Goal: Task Accomplishment & Management: Use online tool/utility

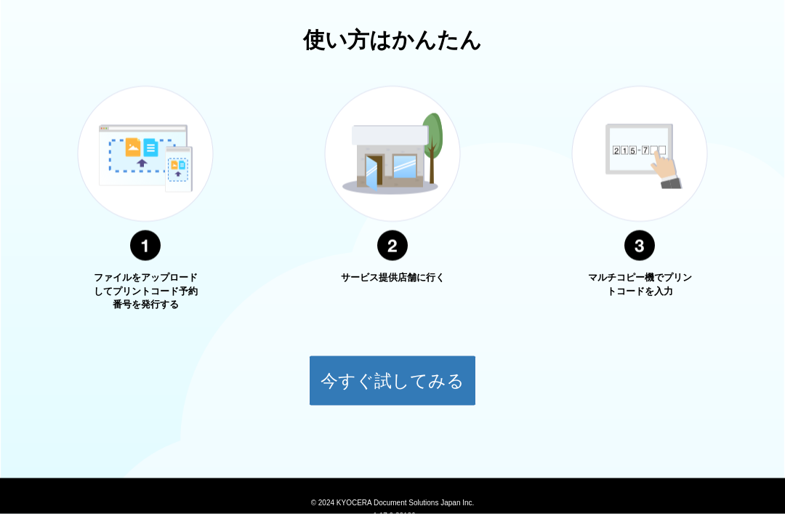
scroll to position [503, 0]
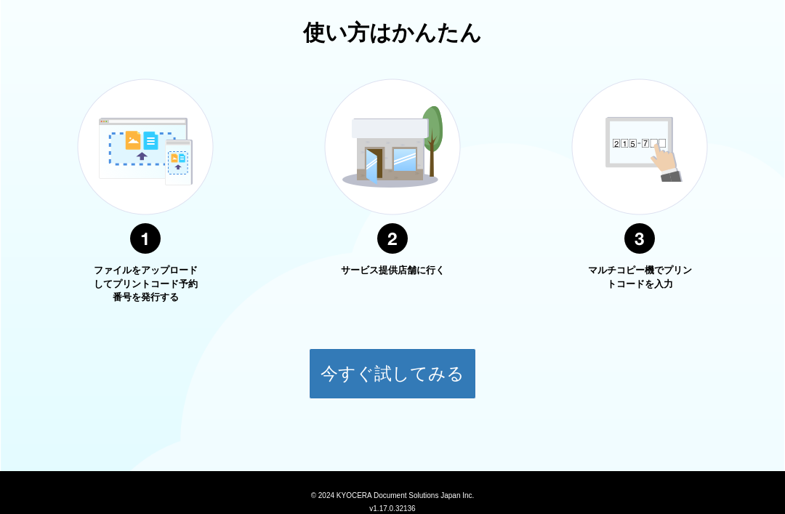
click at [403, 362] on button "今すぐ試してみる" at bounding box center [392, 373] width 167 height 51
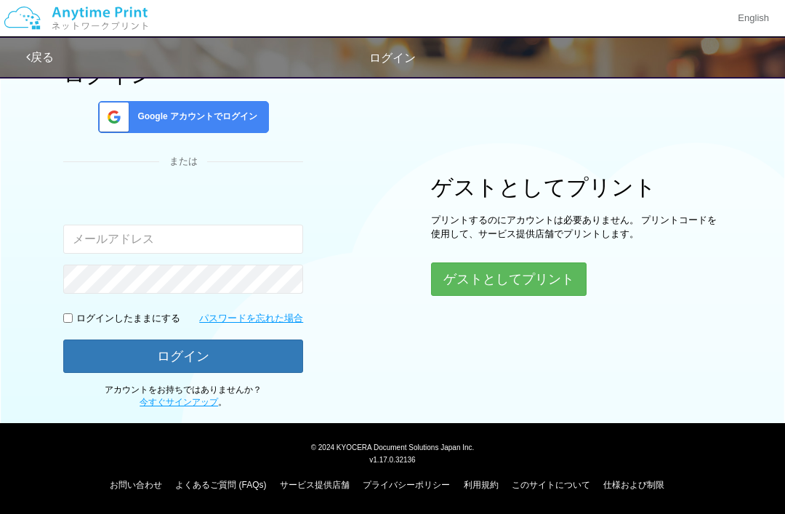
scroll to position [4, 0]
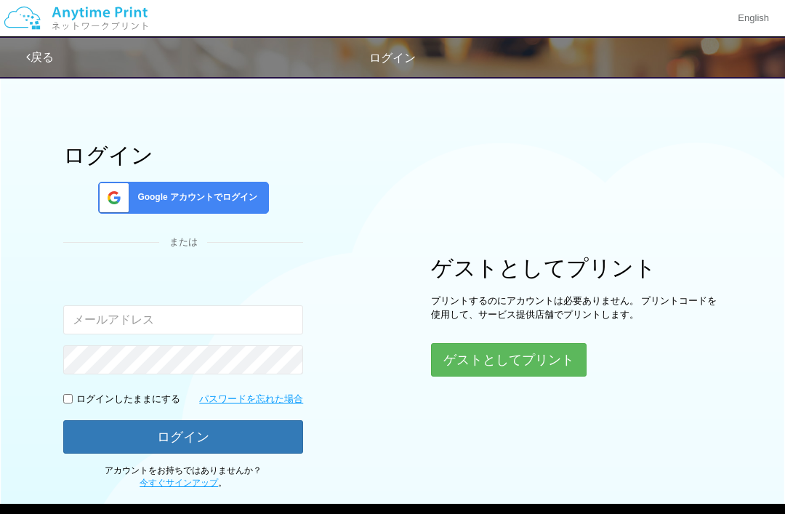
click at [526, 353] on button "ゲストとしてプリント" at bounding box center [509, 359] width 156 height 33
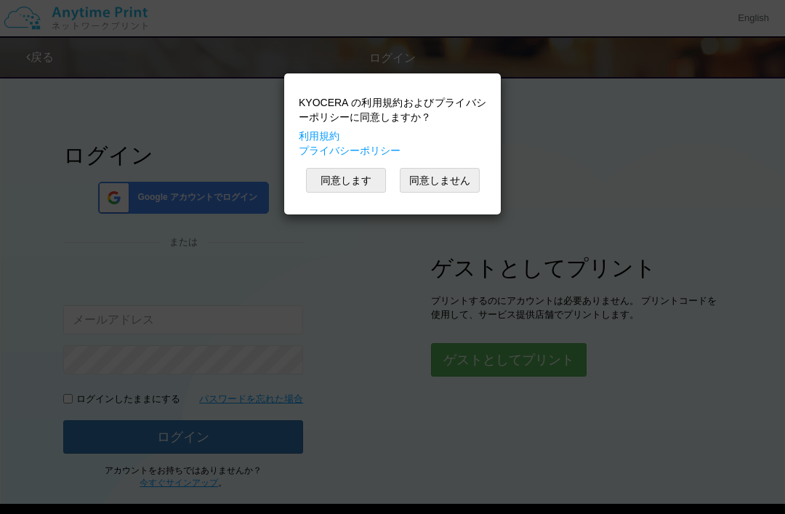
click at [326, 169] on button "同意します" at bounding box center [346, 180] width 80 height 25
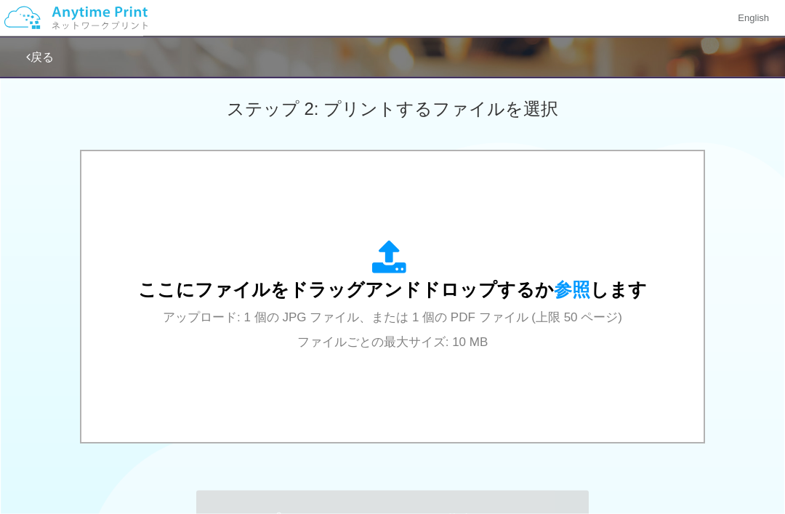
scroll to position [402, 0]
click at [529, 347] on div "ここにファイルをドラッグアンドドロップするか 参照 します アップロード: 1 個の JPG ファイル、または 1 個の PDF ファイル (上限 50 ペー…" at bounding box center [392, 296] width 509 height 113
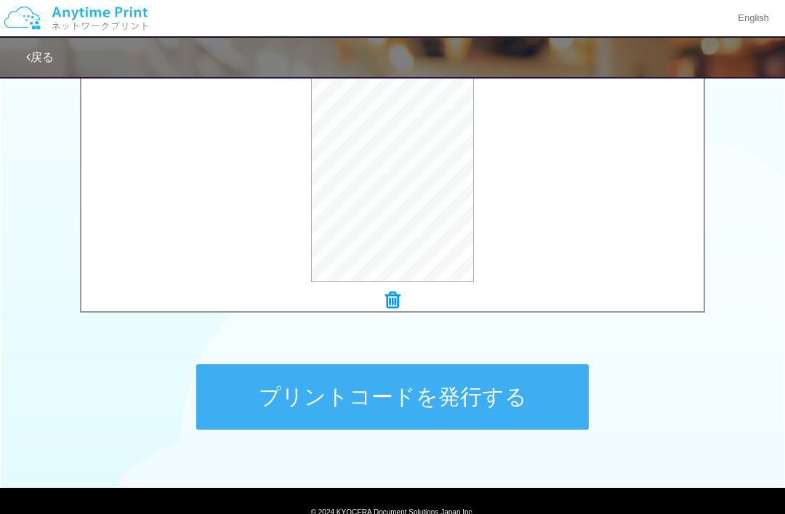
scroll to position [545, 0]
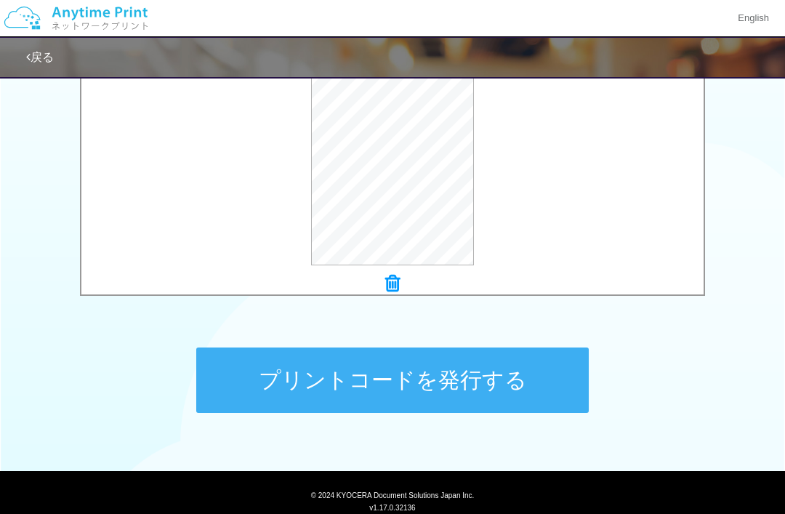
click at [480, 393] on button "プリントコードを発行する" at bounding box center [392, 379] width 393 height 65
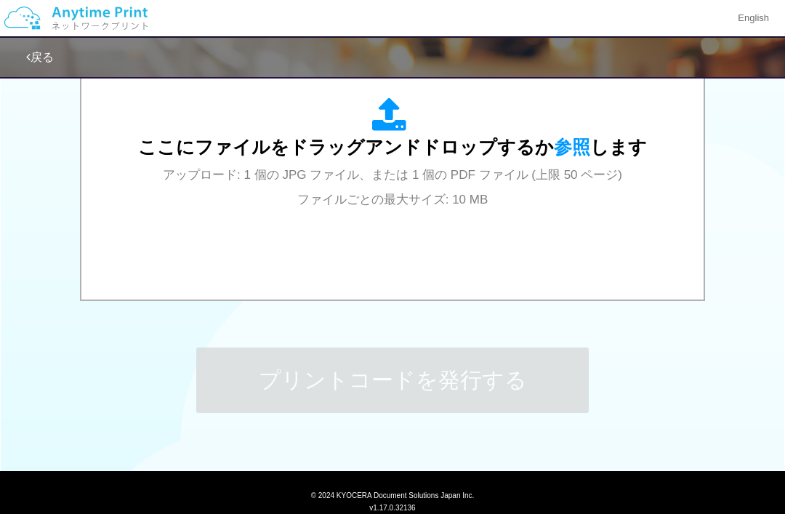
scroll to position [0, 0]
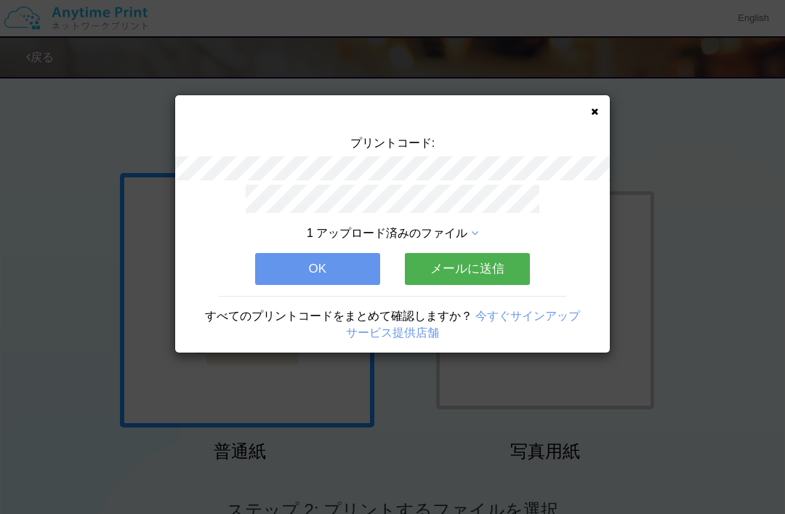
click at [504, 266] on button "メールに送信" at bounding box center [467, 269] width 125 height 32
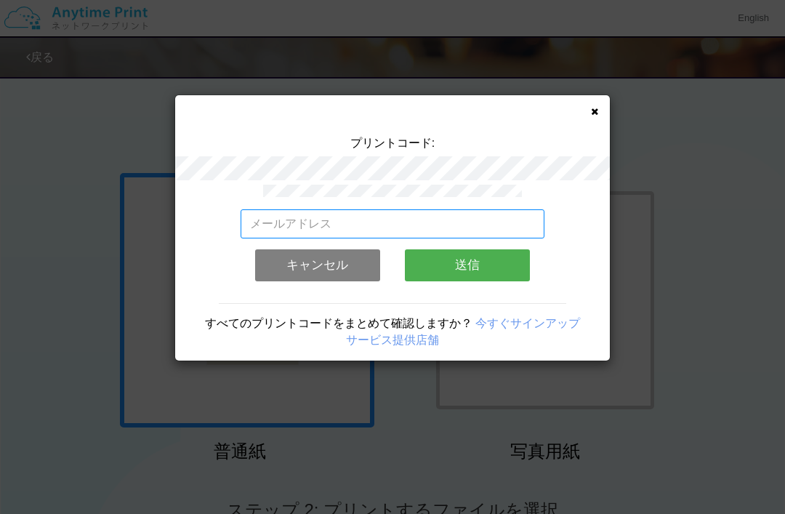
click at [523, 228] on input "email" at bounding box center [393, 223] width 305 height 29
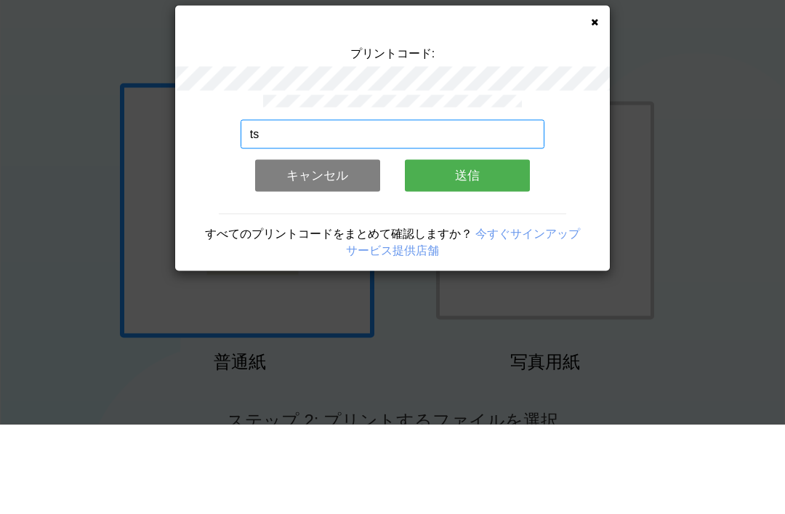
type input "つ"
type input "[EMAIL_ADDRESS][DOMAIN_NAME]"
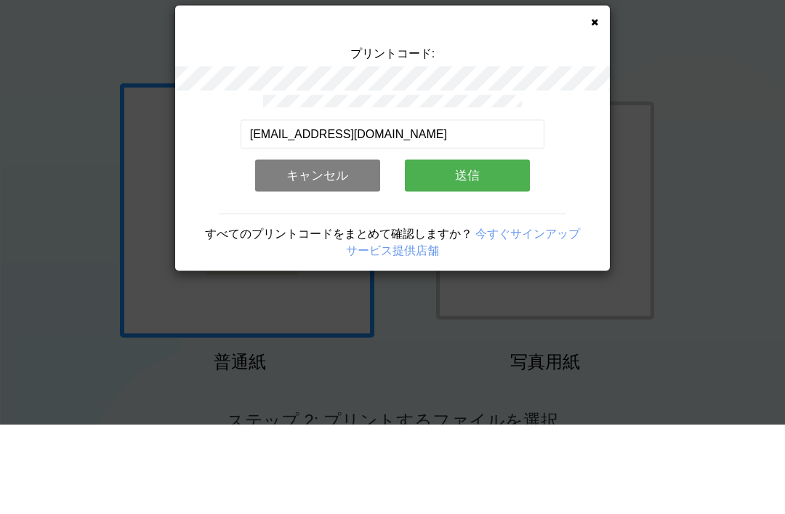
click at [454, 249] on button "送信" at bounding box center [467, 265] width 125 height 32
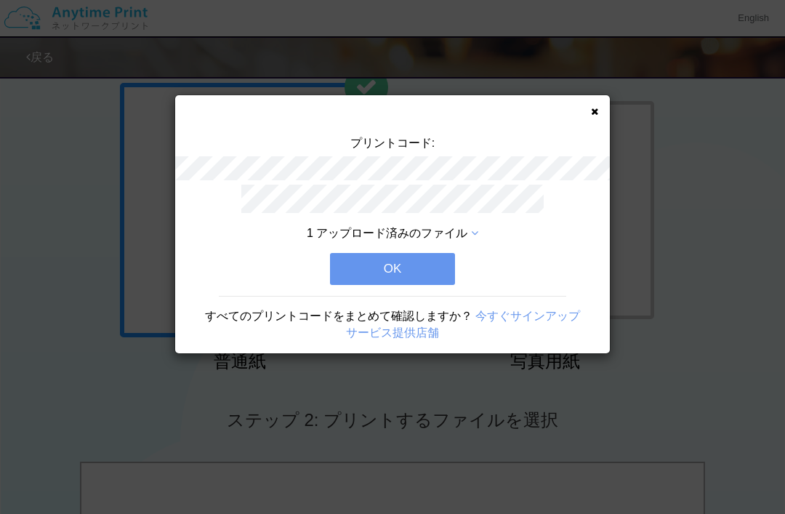
click at [387, 267] on button "OK" at bounding box center [392, 269] width 125 height 32
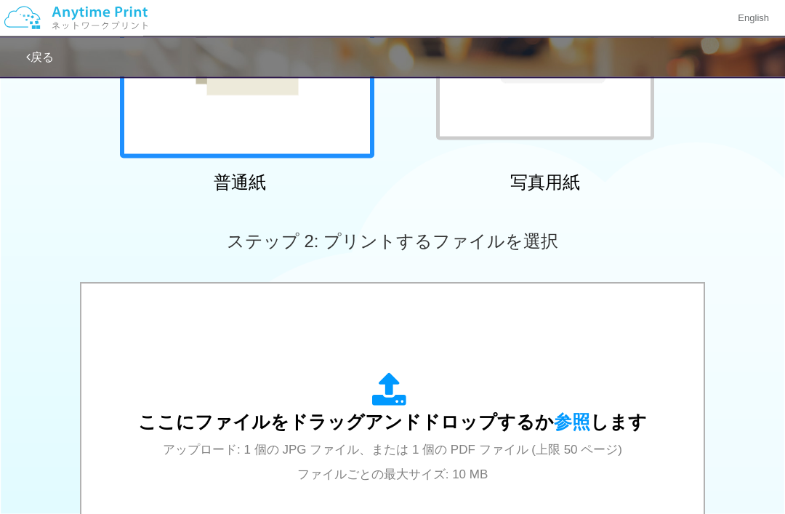
scroll to position [276, 0]
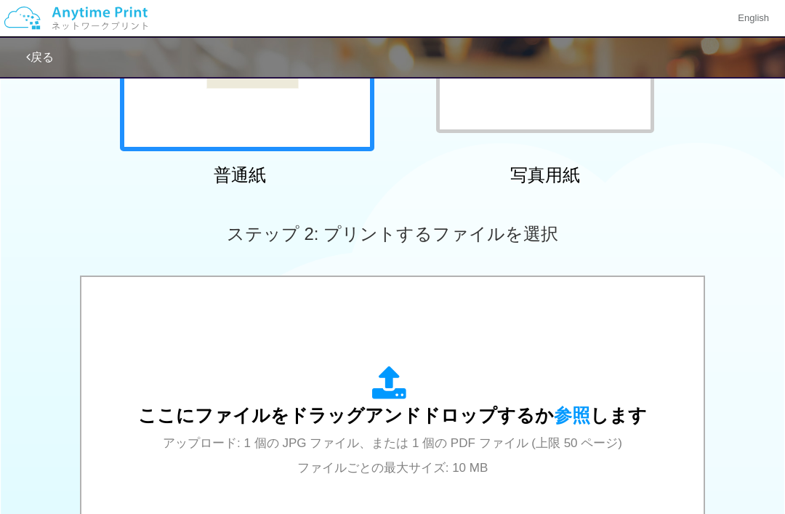
click at [538, 402] on div "ここにファイルをドラッグアンドドロップするか 参照 します アップロード: 1 個の JPG ファイル、または 1 個の PDF ファイル (上限 50 ペー…" at bounding box center [392, 422] width 509 height 113
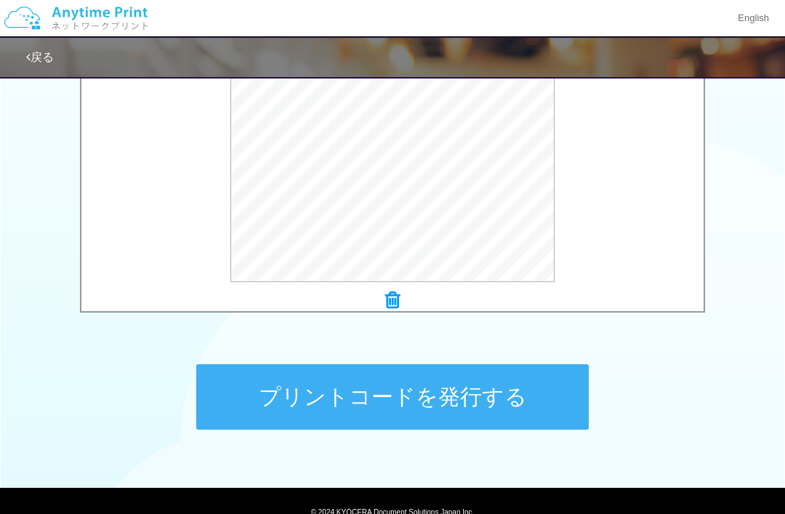
scroll to position [545, 0]
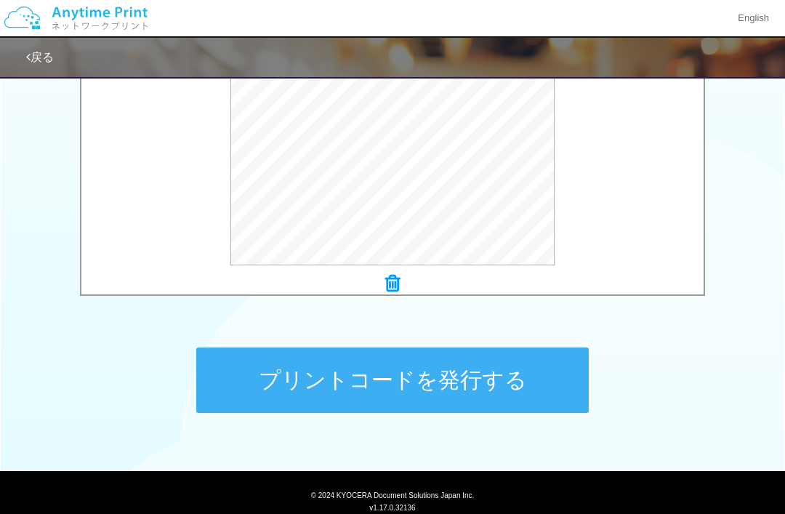
click at [448, 372] on button "プリントコードを発行する" at bounding box center [392, 379] width 393 height 65
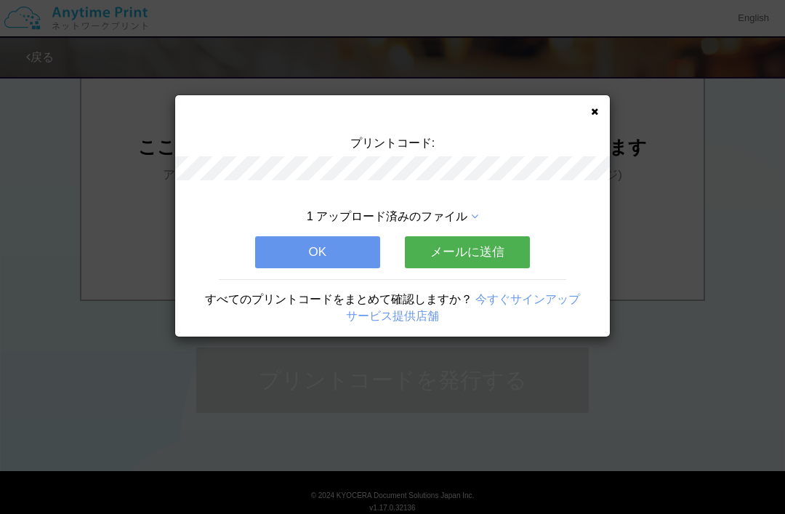
scroll to position [0, 0]
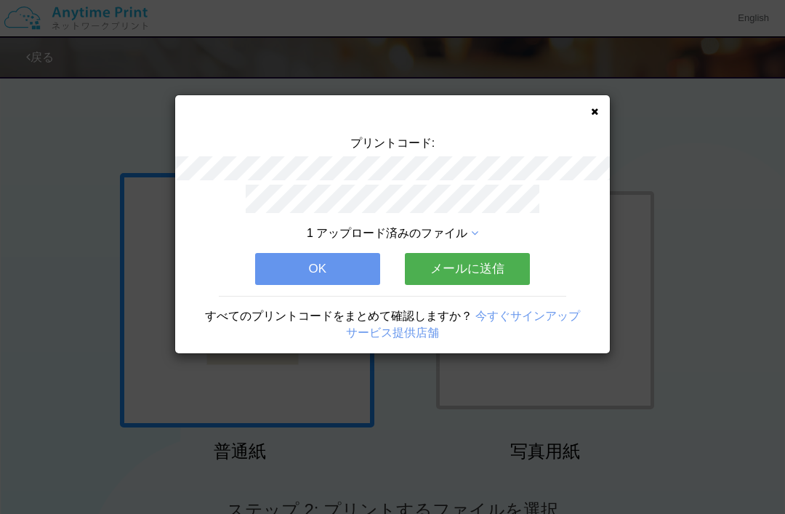
click at [486, 274] on button "メールに送信" at bounding box center [467, 269] width 125 height 32
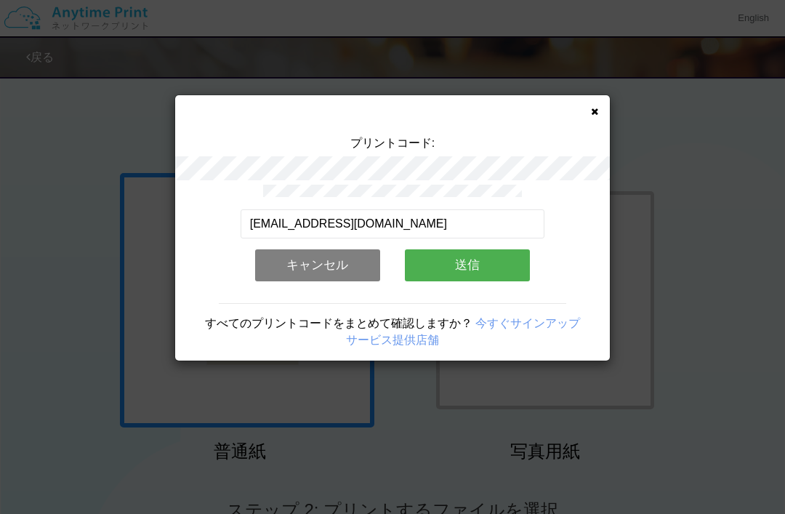
click at [493, 265] on button "送信" at bounding box center [467, 265] width 125 height 32
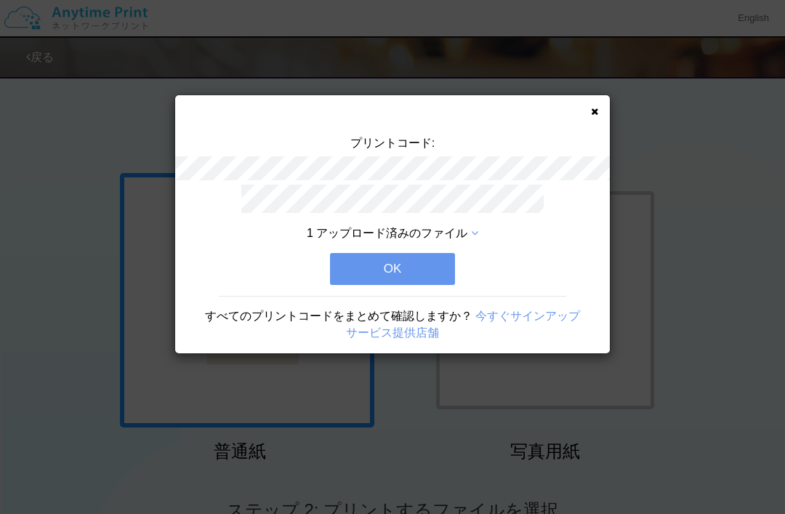
click at [391, 261] on button "OK" at bounding box center [392, 269] width 125 height 32
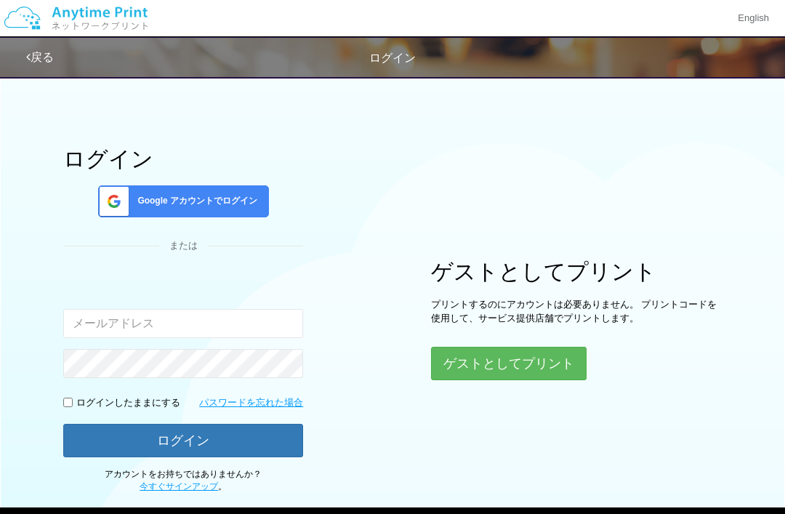
scroll to position [4, 0]
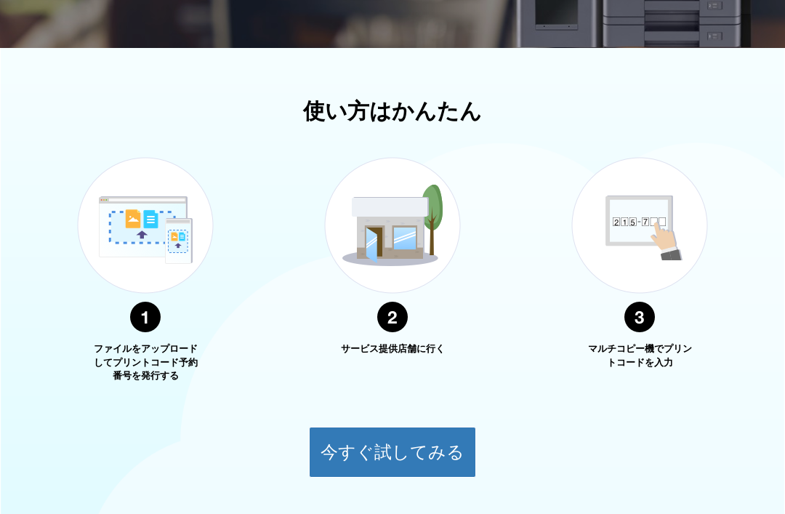
scroll to position [503, 0]
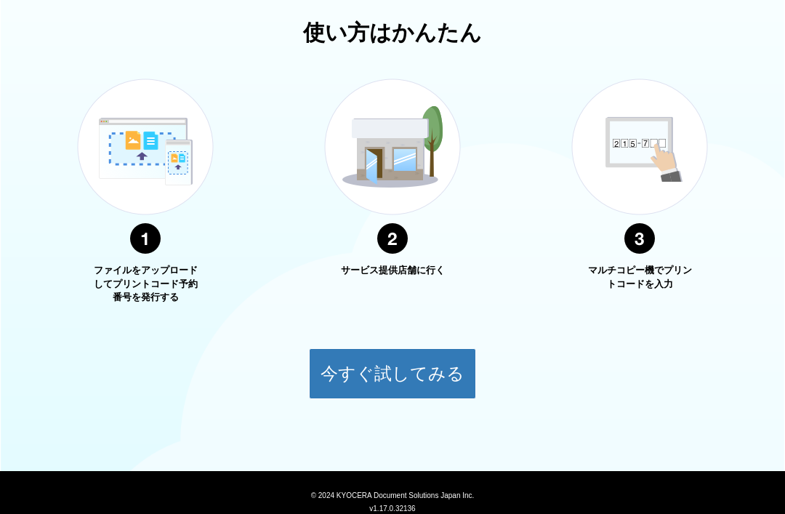
click at [401, 374] on button "今すぐ試してみる" at bounding box center [392, 373] width 167 height 51
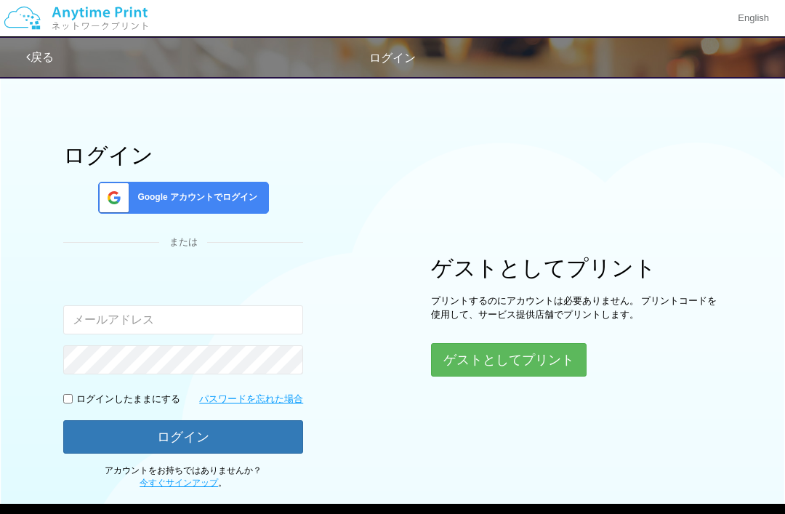
click at [510, 357] on button "ゲストとしてプリント" at bounding box center [509, 359] width 156 height 33
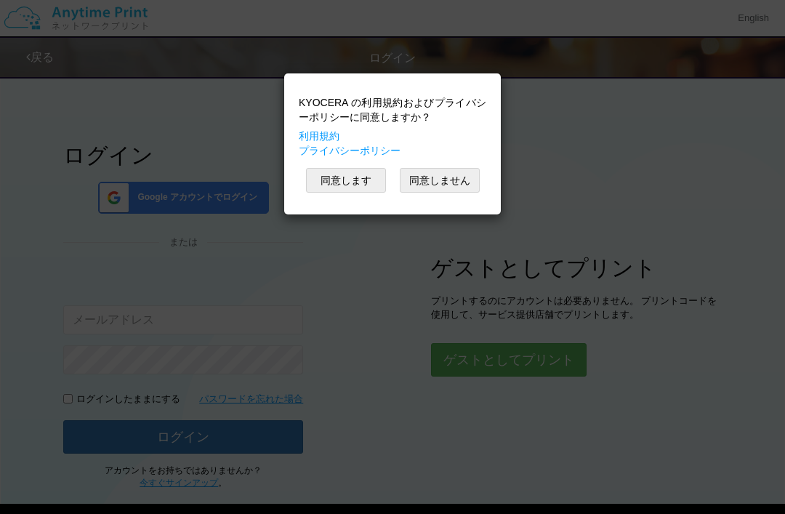
click at [355, 183] on button "同意します" at bounding box center [346, 180] width 80 height 25
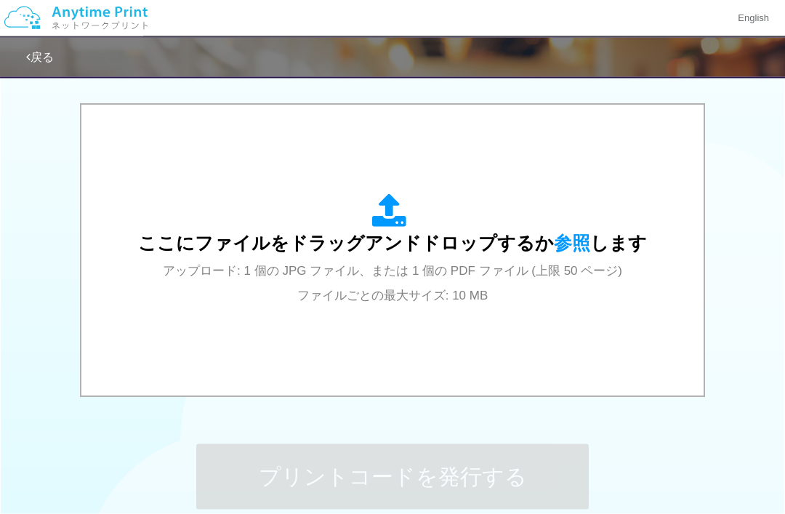
scroll to position [441, 0]
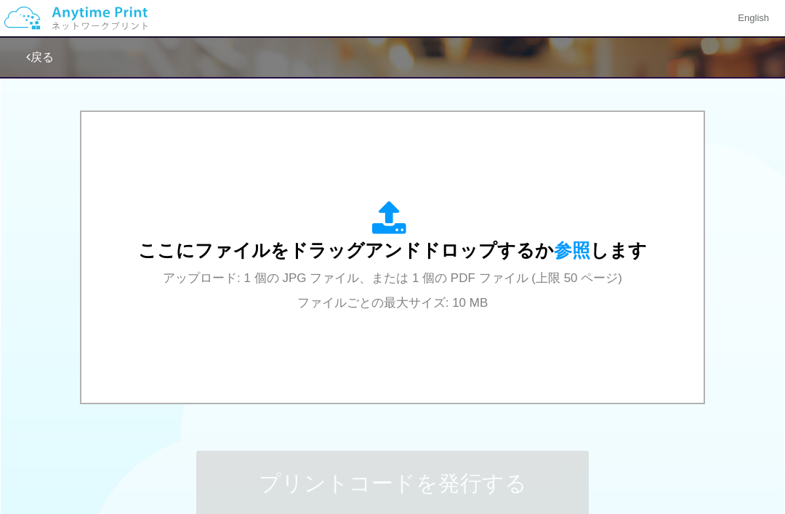
click at [547, 289] on div "ここにファイルをドラッグアンドドロップするか 参照 します アップロード: 1 個の JPG ファイル、または 1 個の PDF ファイル (上限 50 ペー…" at bounding box center [392, 257] width 509 height 113
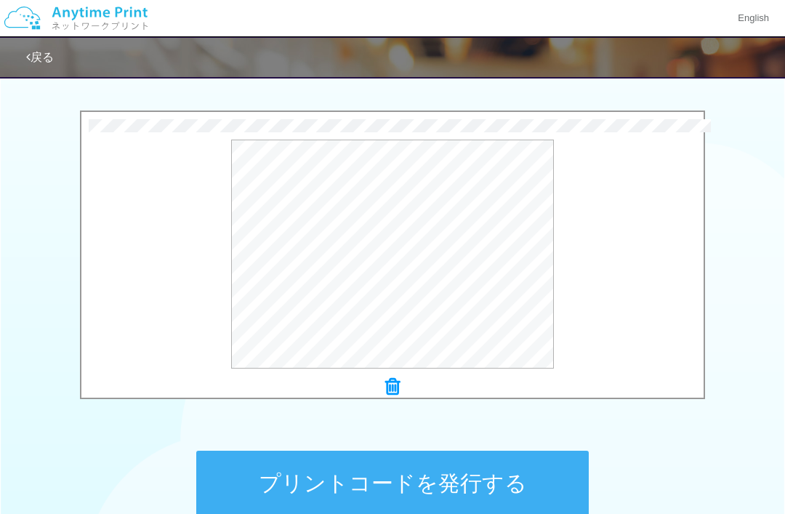
click at [425, 480] on button "プリントコードを発行する" at bounding box center [392, 483] width 393 height 65
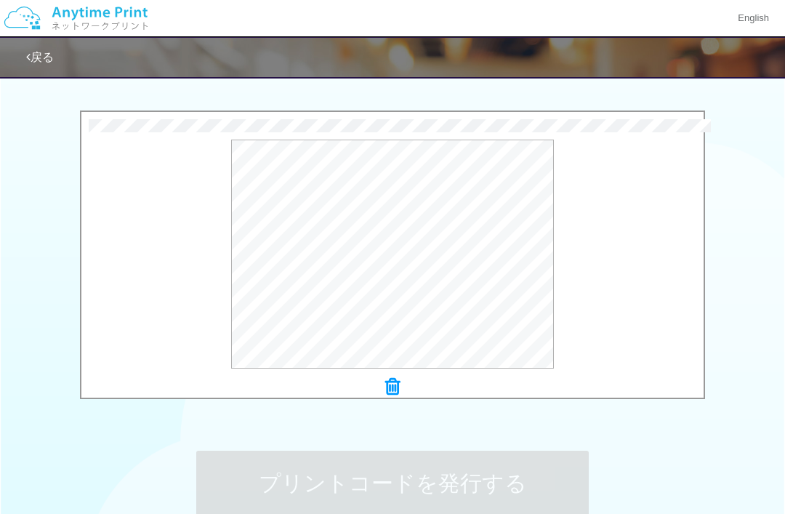
scroll to position [0, 0]
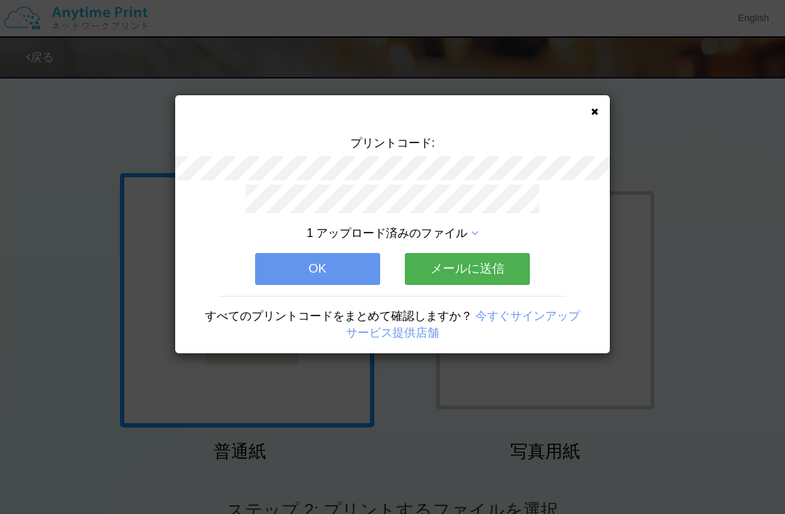
click at [488, 266] on button "メールに送信" at bounding box center [467, 269] width 125 height 32
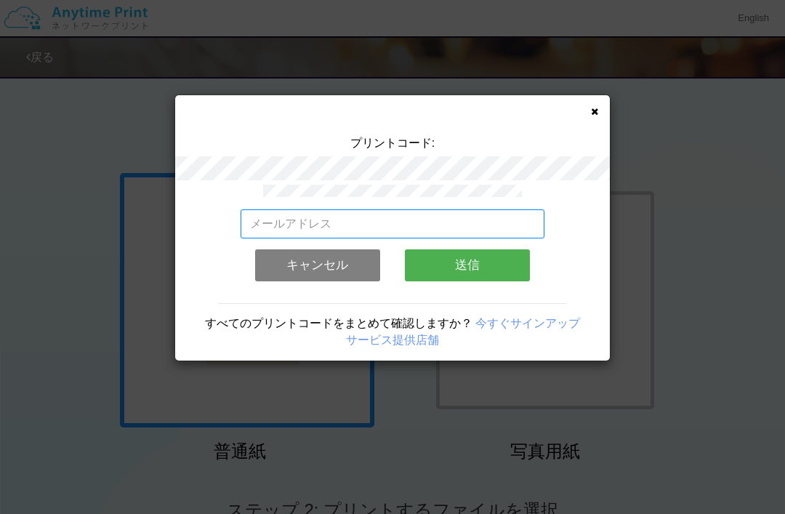
click at [492, 225] on input "email" at bounding box center [393, 223] width 305 height 29
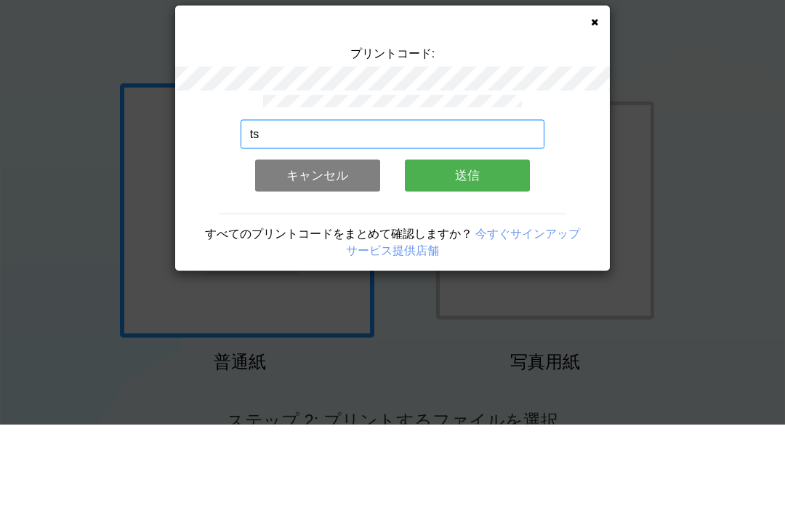
type input "つ"
type input "[EMAIL_ADDRESS][DOMAIN_NAME]"
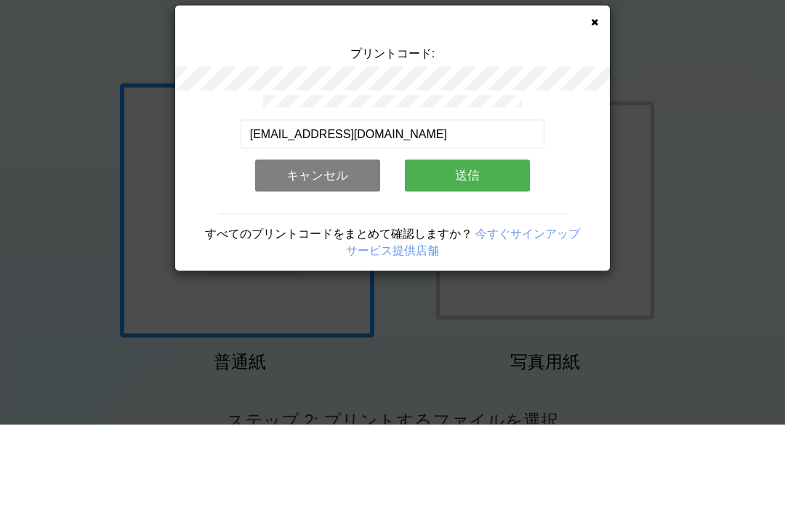
click at [472, 249] on button "送信" at bounding box center [467, 265] width 125 height 32
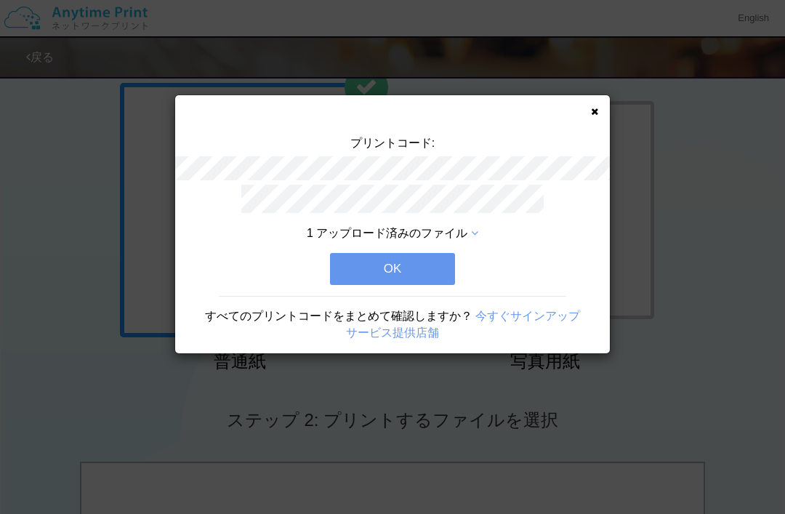
click at [397, 270] on button "OK" at bounding box center [392, 269] width 125 height 32
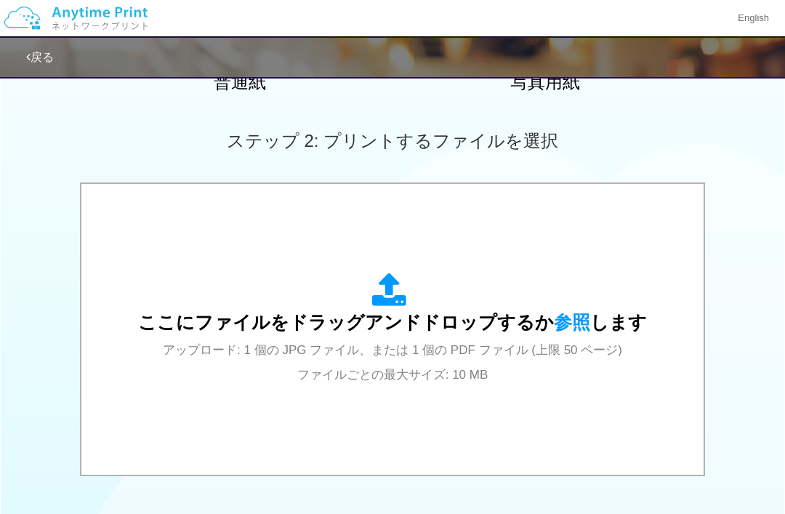
scroll to position [371, 0]
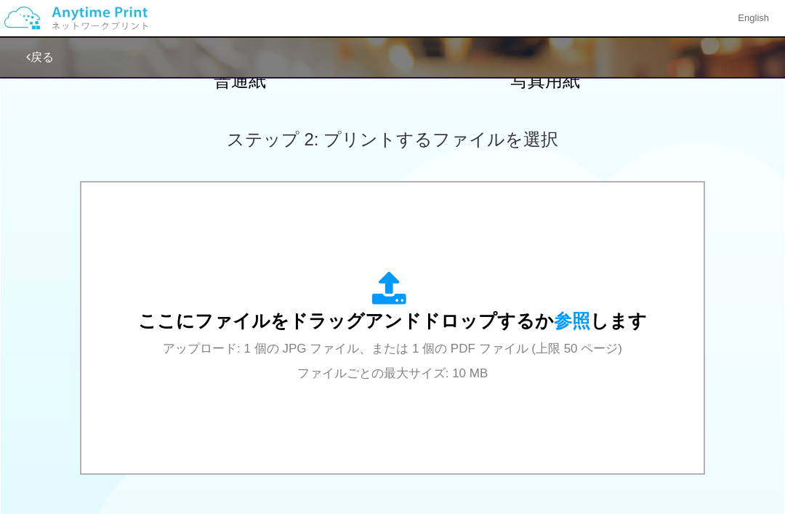
click at [443, 324] on span "ここにファイルをドラッグアンドドロップするか 参照 します" at bounding box center [392, 320] width 509 height 20
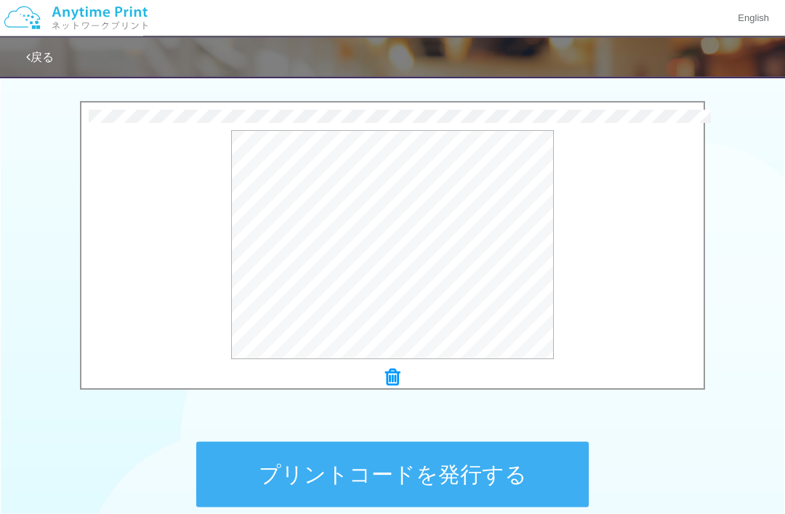
click at [435, 465] on button "プリントコードを発行する" at bounding box center [392, 474] width 393 height 65
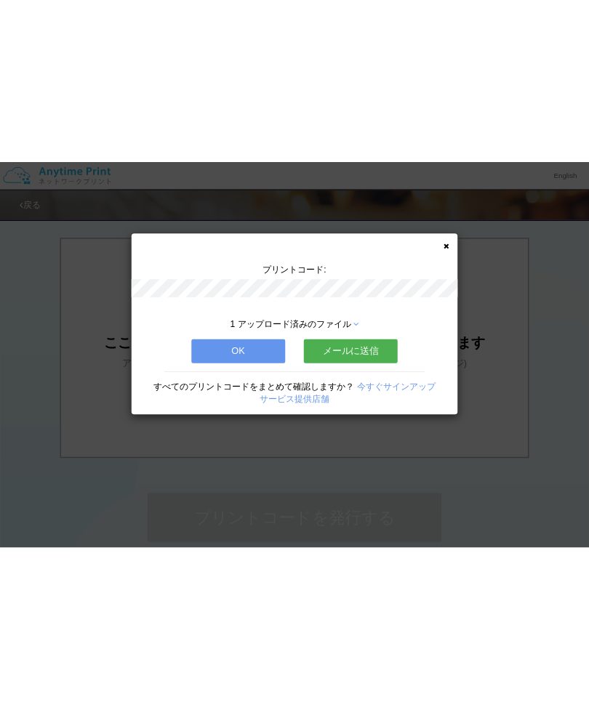
scroll to position [0, 0]
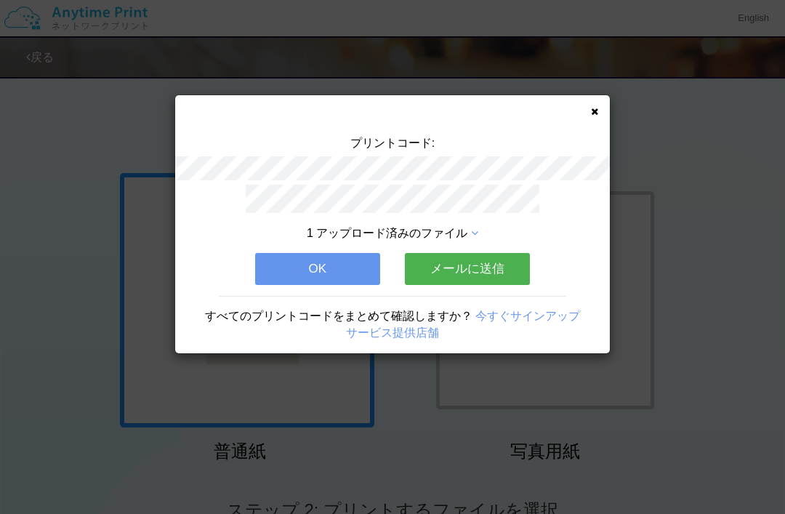
click at [476, 263] on button "メールに送信" at bounding box center [467, 269] width 125 height 32
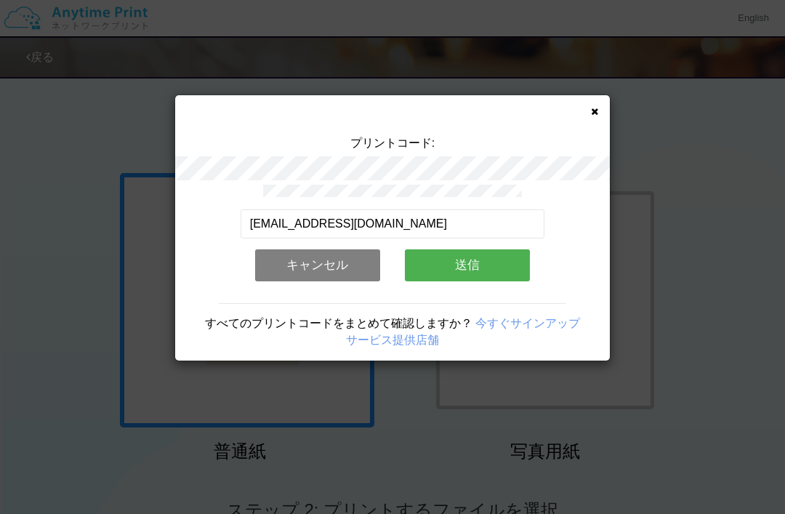
click at [473, 258] on button "送信" at bounding box center [467, 265] width 125 height 32
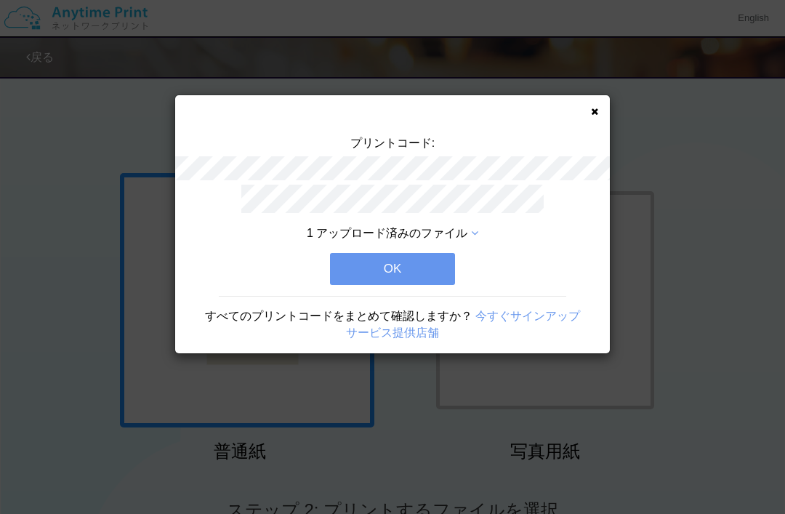
click at [396, 263] on button "OK" at bounding box center [392, 269] width 125 height 32
